Goal: Information Seeking & Learning: Learn about a topic

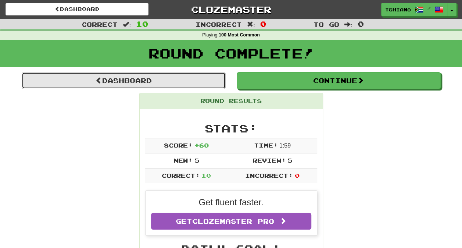
click at [145, 79] on link "Dashboard" at bounding box center [124, 80] width 204 height 17
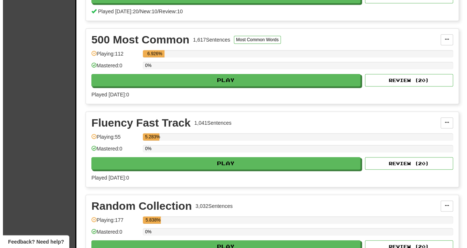
scroll to position [235, 0]
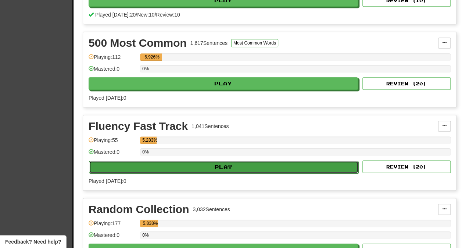
click at [194, 169] on button "Play" at bounding box center [223, 167] width 269 height 12
select select "**"
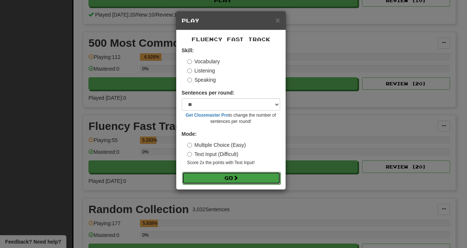
click at [255, 173] on button "Go" at bounding box center [231, 178] width 98 height 12
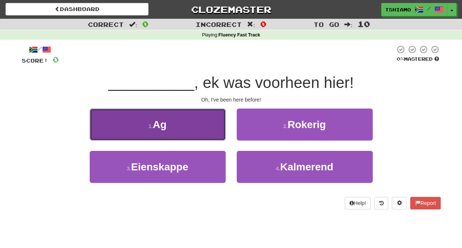
click at [204, 129] on button "1 . Ag" at bounding box center [158, 124] width 136 height 32
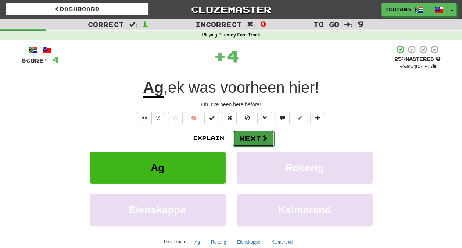
click at [254, 138] on button "Next" at bounding box center [253, 138] width 41 height 17
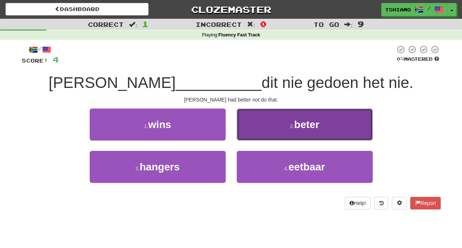
click at [283, 129] on button "2 . beter" at bounding box center [305, 124] width 136 height 32
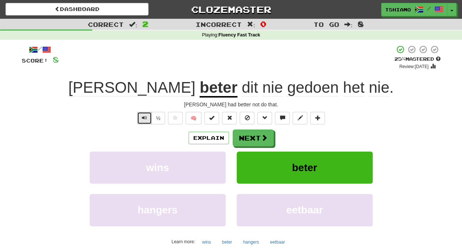
click at [140, 118] on button "Text-to-speech controls" at bounding box center [144, 118] width 15 height 12
click at [248, 139] on button "Next" at bounding box center [253, 138] width 41 height 17
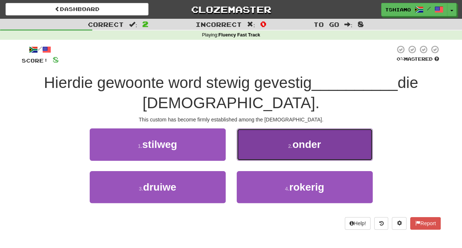
click at [302, 142] on span "onder" at bounding box center [306, 144] width 29 height 11
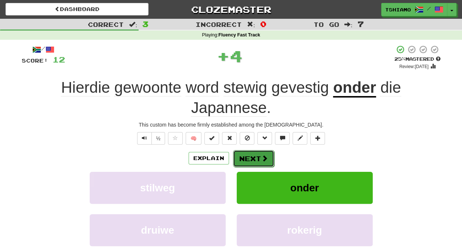
click at [254, 154] on button "Next" at bounding box center [253, 158] width 41 height 17
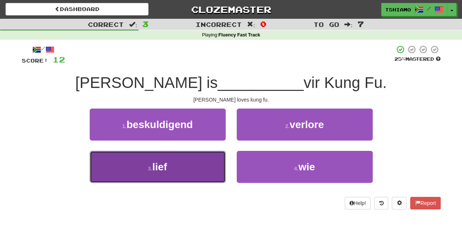
click at [188, 161] on button "3 . lief" at bounding box center [158, 167] width 136 height 32
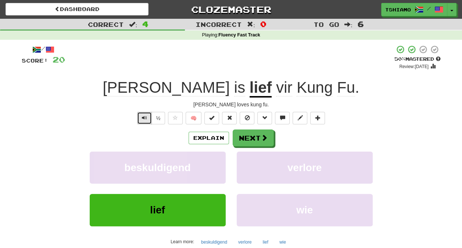
click at [147, 116] on span "Text-to-speech controls" at bounding box center [144, 117] width 5 height 5
click at [244, 135] on button "Next" at bounding box center [253, 138] width 41 height 17
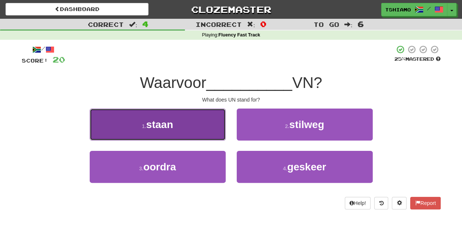
click at [190, 131] on button "1 . staan" at bounding box center [158, 124] width 136 height 32
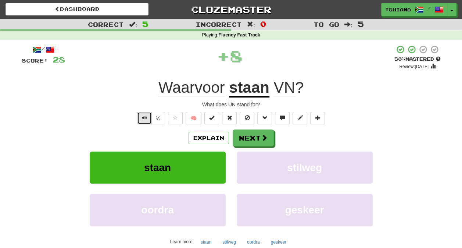
click at [141, 121] on button "Text-to-speech controls" at bounding box center [144, 118] width 15 height 12
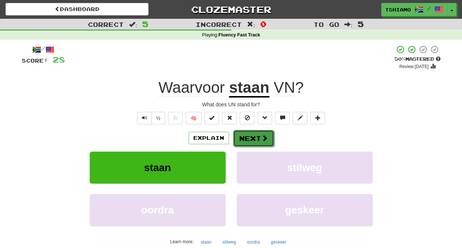
click at [248, 140] on button "Next" at bounding box center [253, 138] width 41 height 17
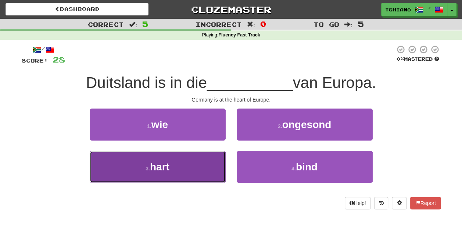
click at [164, 182] on button "3 . hart" at bounding box center [158, 167] width 136 height 32
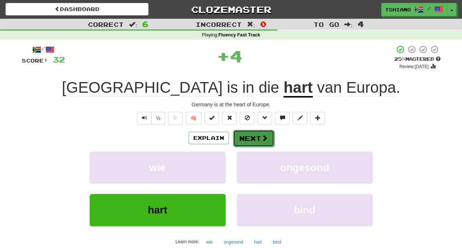
click at [251, 136] on button "Next" at bounding box center [253, 138] width 41 height 17
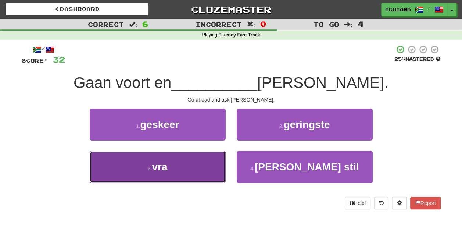
click at [215, 172] on button "3 . vra" at bounding box center [158, 167] width 136 height 32
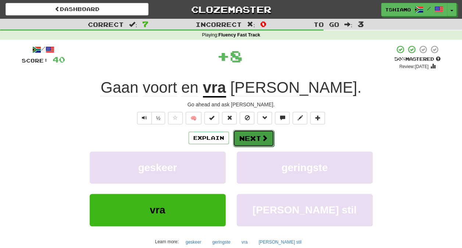
click at [254, 139] on button "Next" at bounding box center [253, 138] width 41 height 17
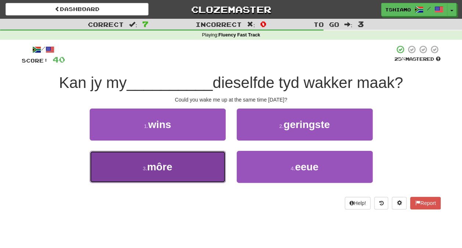
click at [184, 168] on button "3 . môre" at bounding box center [158, 167] width 136 height 32
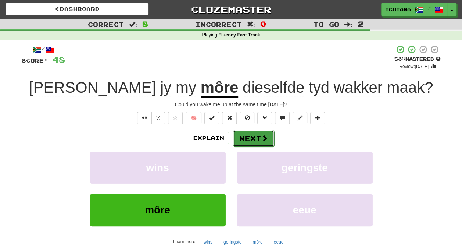
click at [250, 140] on button "Next" at bounding box center [253, 138] width 41 height 17
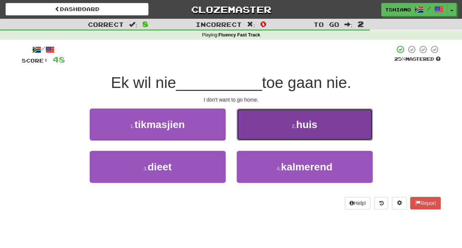
click at [277, 123] on button "2 . huis" at bounding box center [305, 124] width 136 height 32
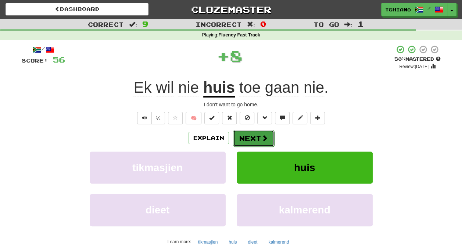
click at [264, 136] on span at bounding box center [264, 138] width 7 height 7
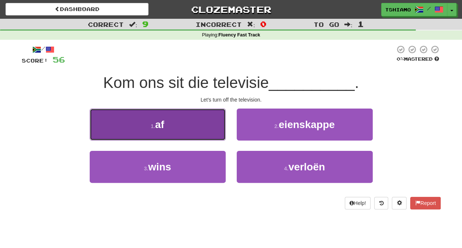
click at [196, 128] on button "1 . af" at bounding box center [158, 124] width 136 height 32
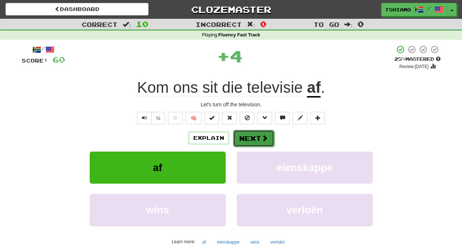
click at [261, 139] on span at bounding box center [264, 138] width 7 height 7
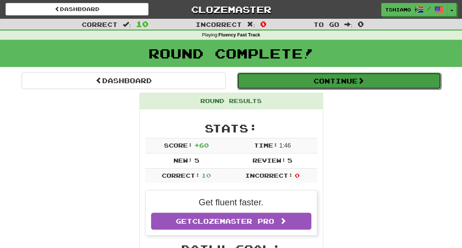
click at [287, 79] on button "Continue" at bounding box center [339, 80] width 204 height 17
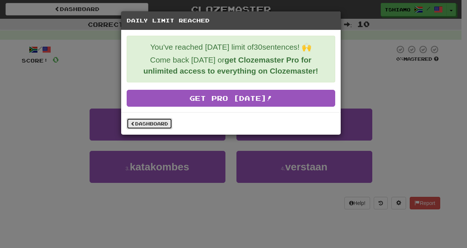
click at [148, 118] on link "Dashboard" at bounding box center [150, 123] width 46 height 11
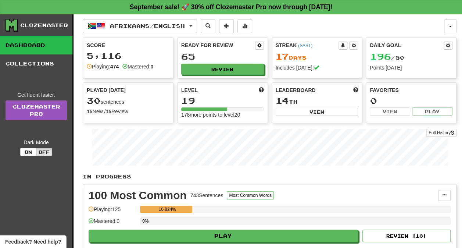
scroll to position [216, 0]
